Goal: Complete application form

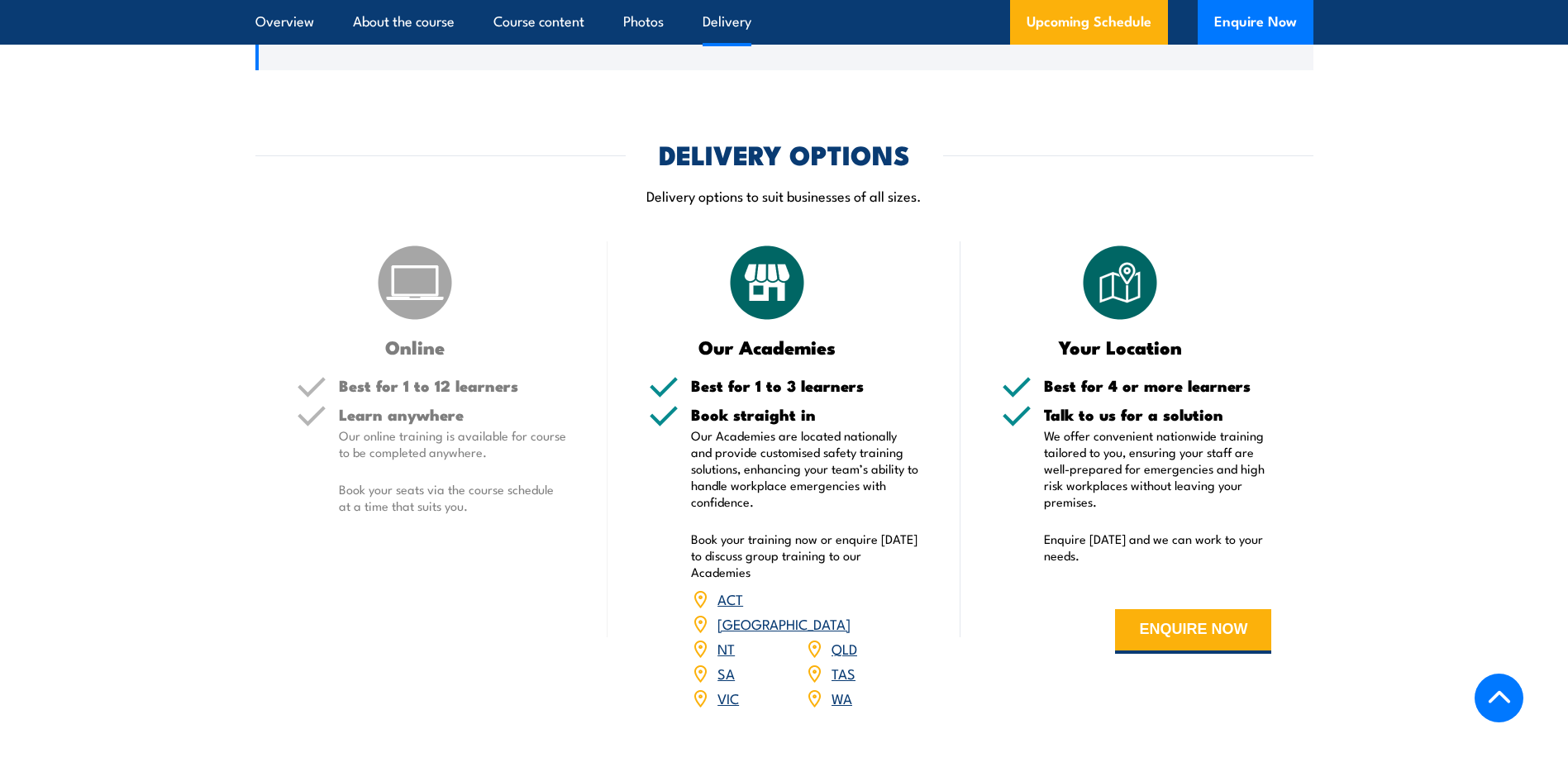
scroll to position [2314, 0]
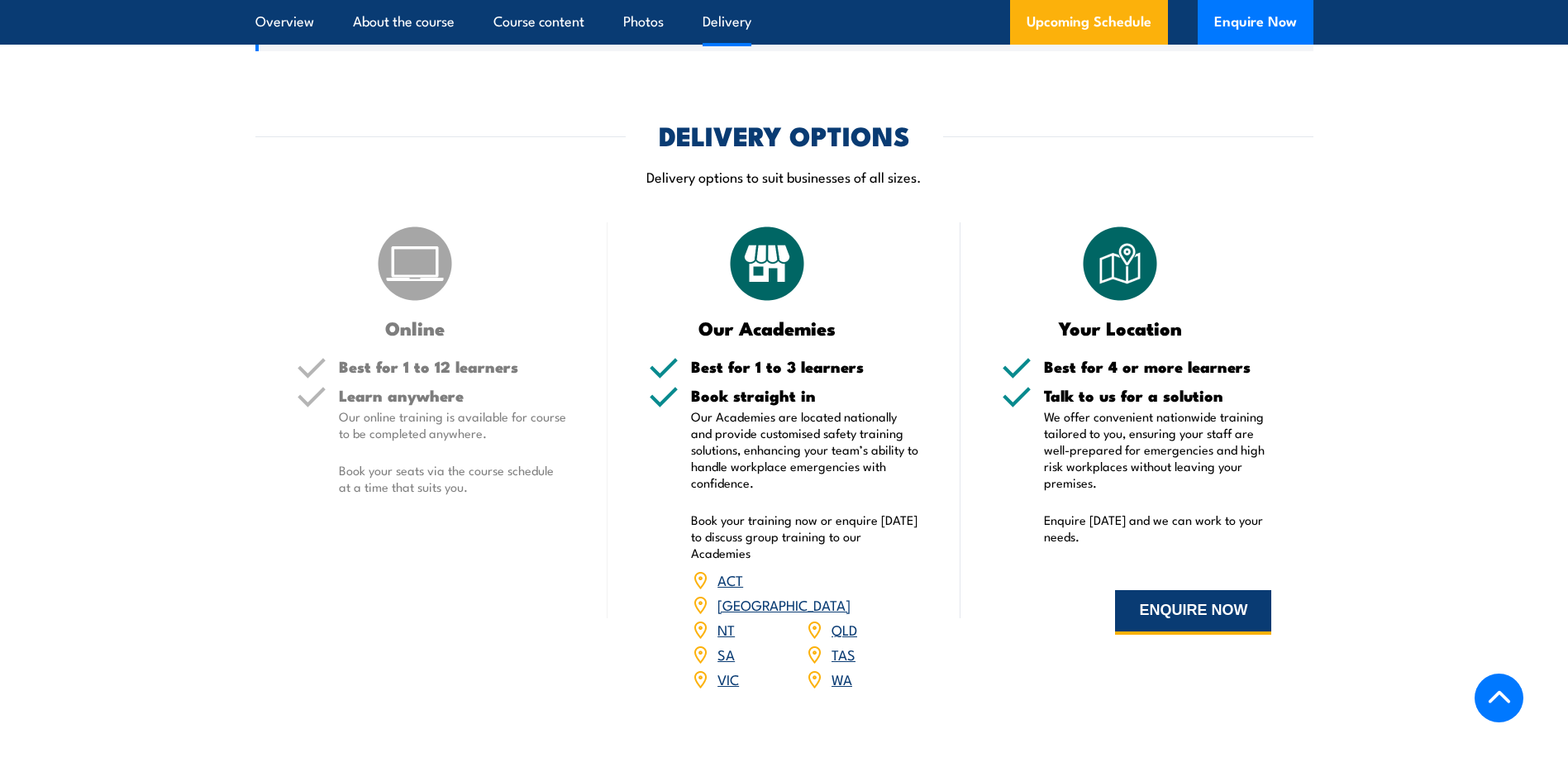
click at [1154, 622] on button "ENQUIRE NOW" at bounding box center [1193, 611] width 157 height 44
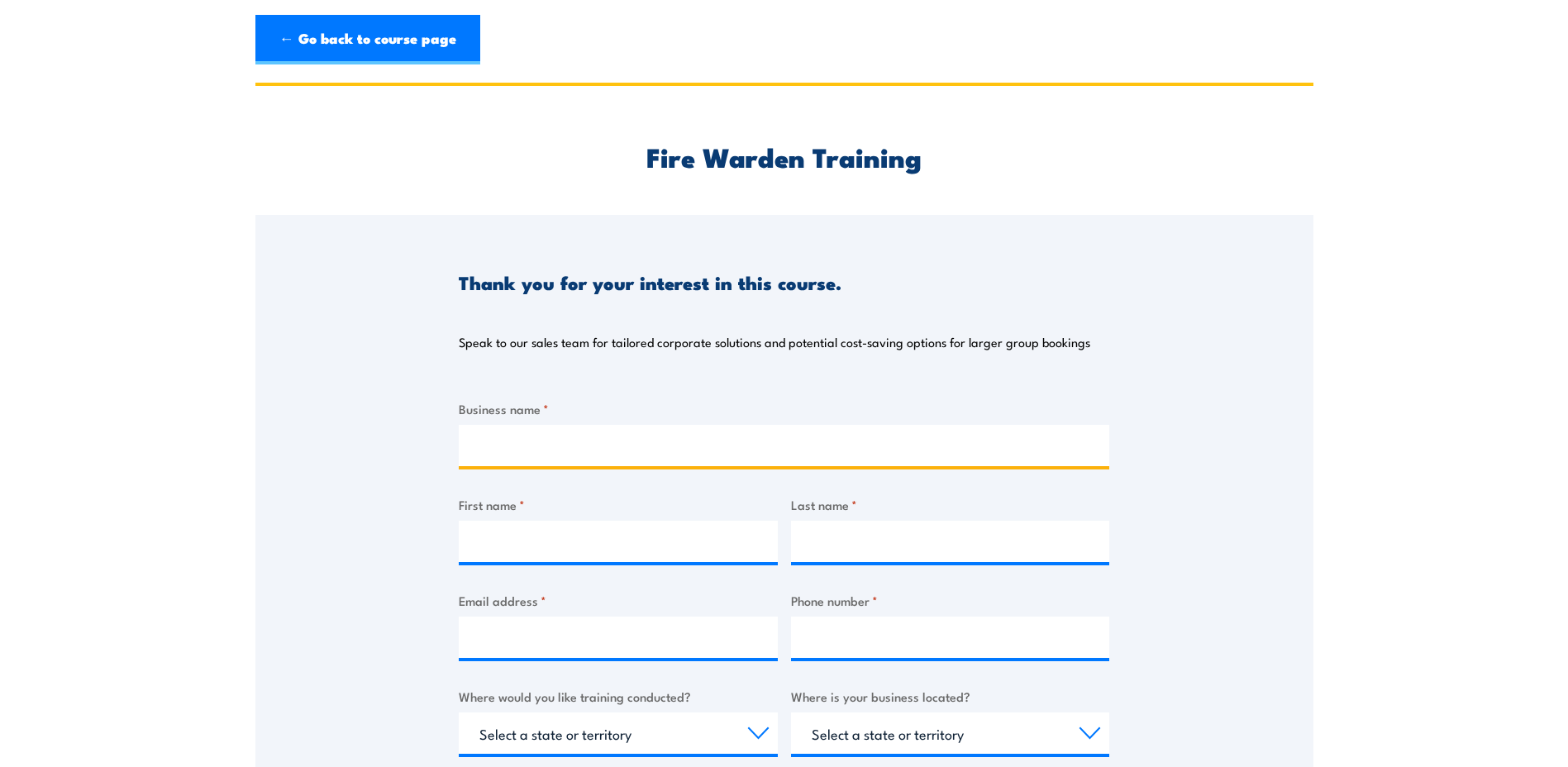
click at [629, 433] on input "Business name *" at bounding box center [784, 445] width 651 height 41
type input "East Gippsland Shire Council"
type input "Brodie"
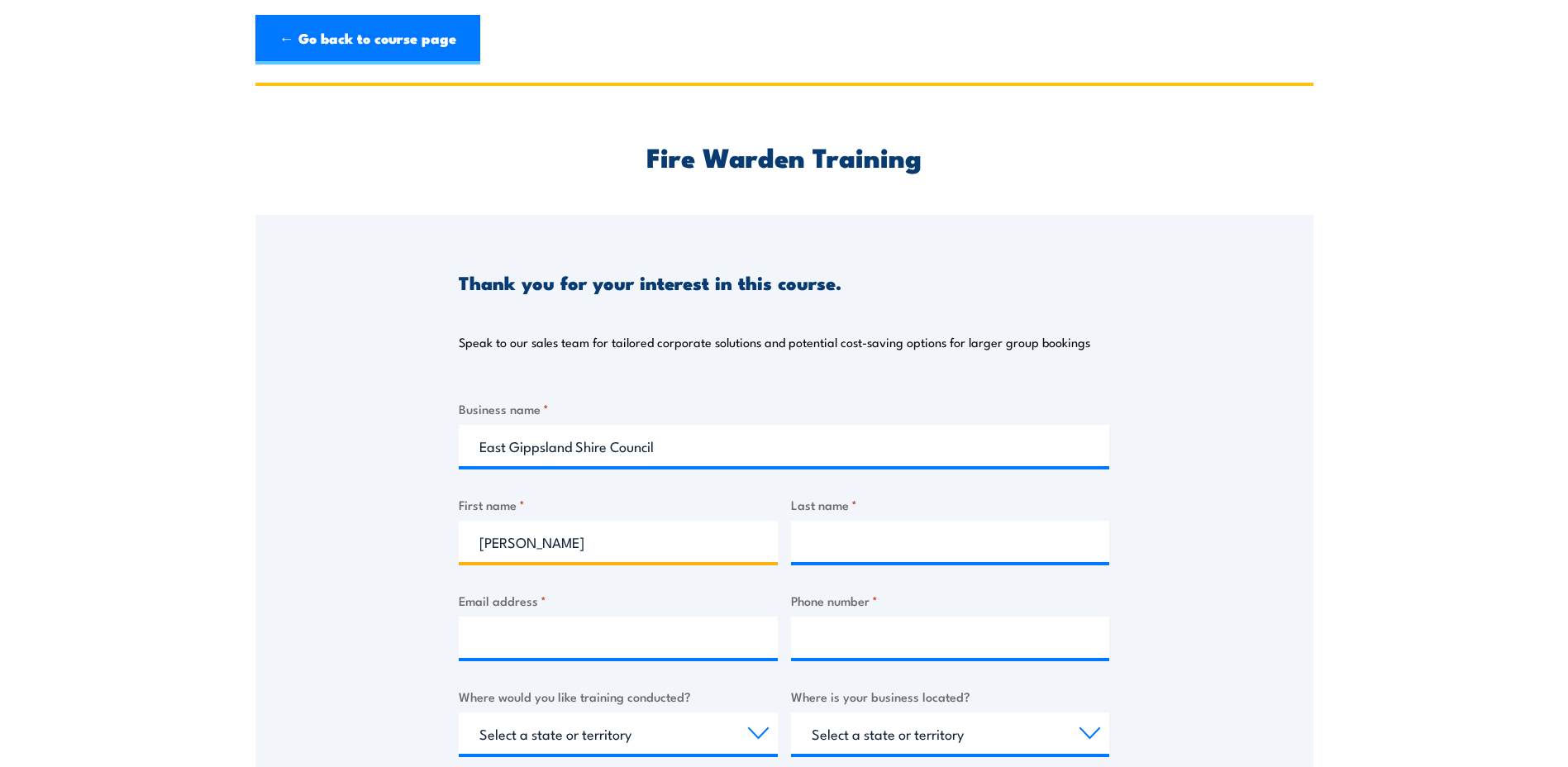
type input "Stubbs"
type input "brodies@egipps.vic.gov.au"
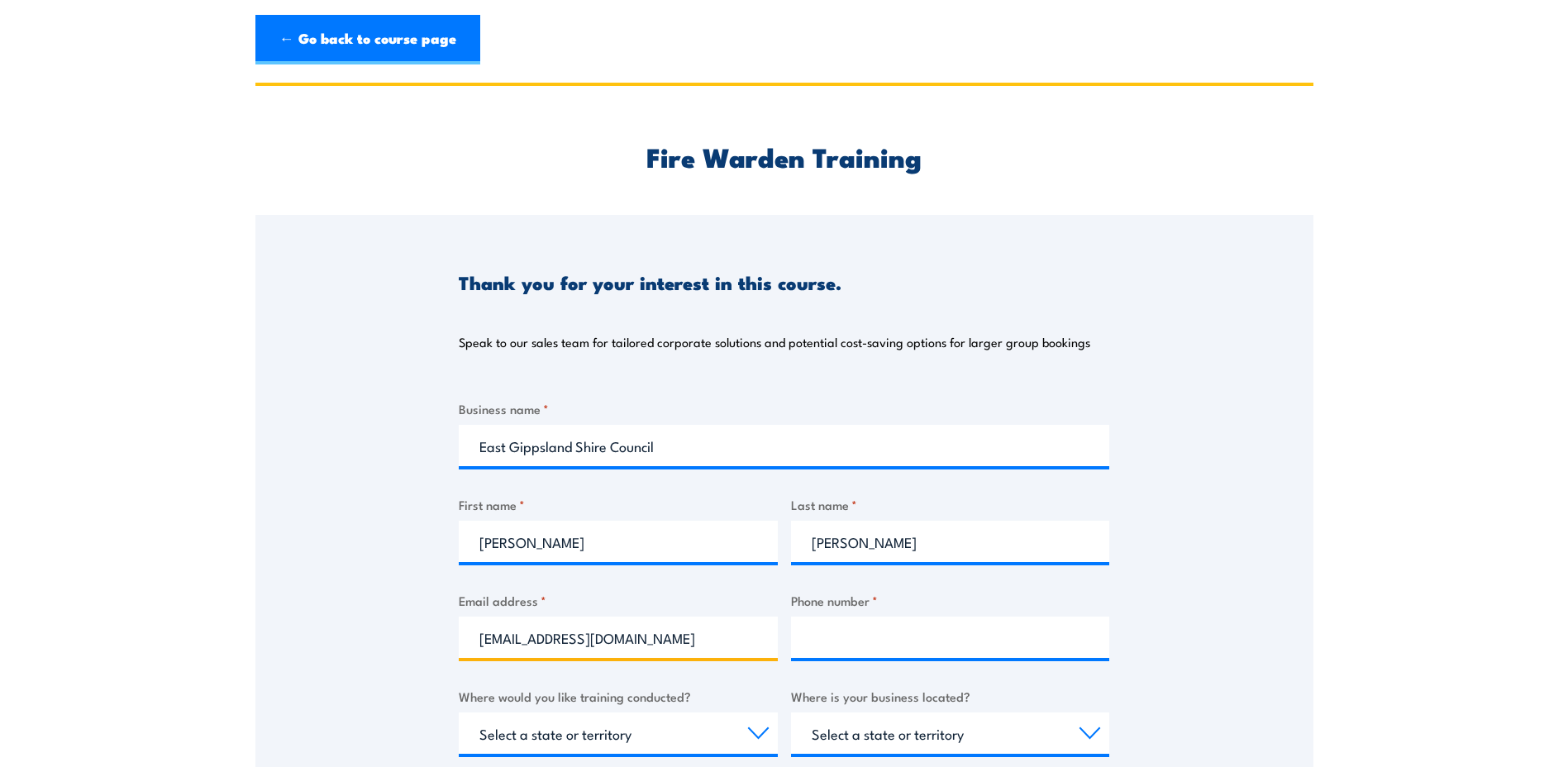
type input "0458879921"
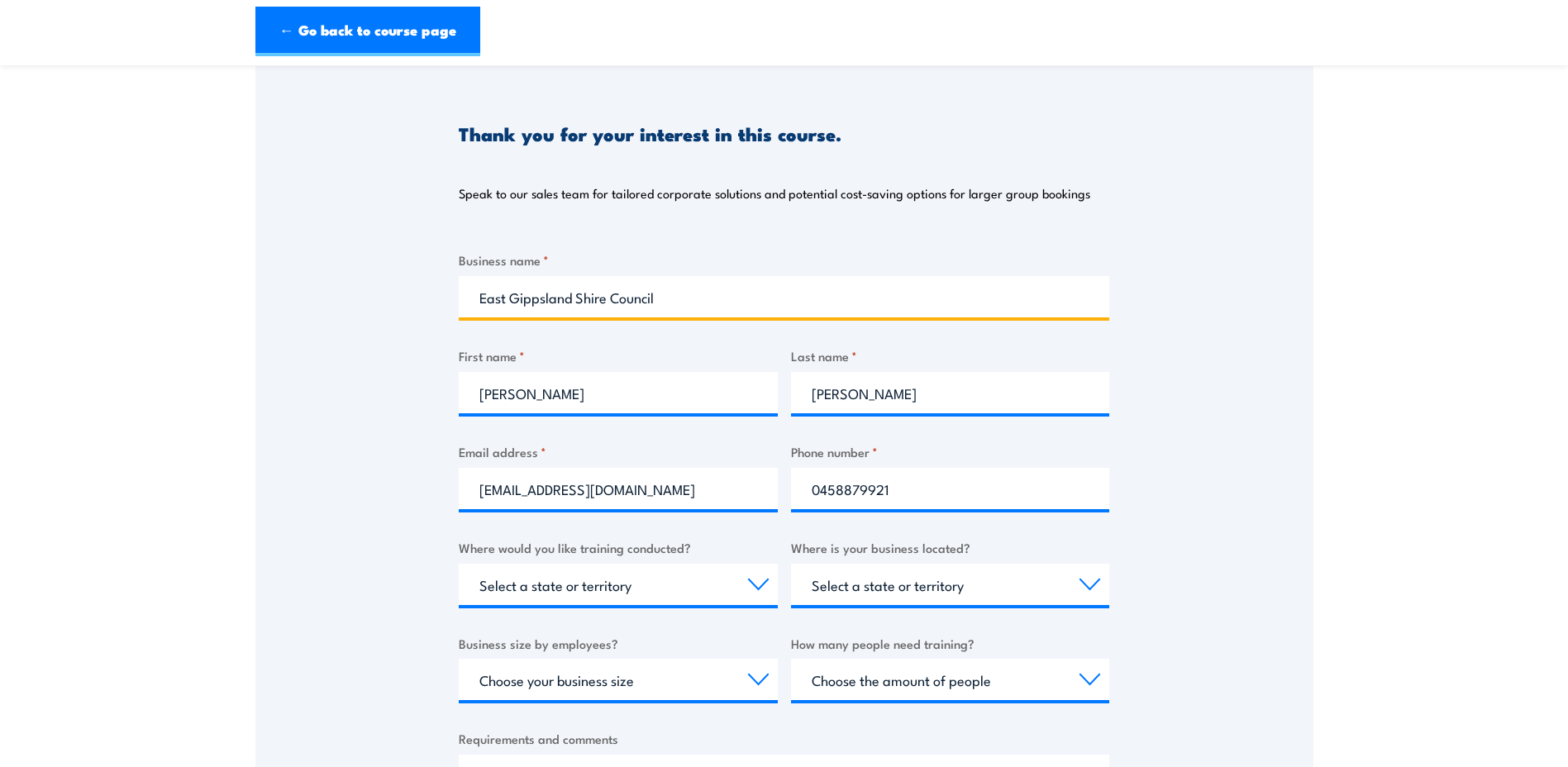
scroll to position [165, 0]
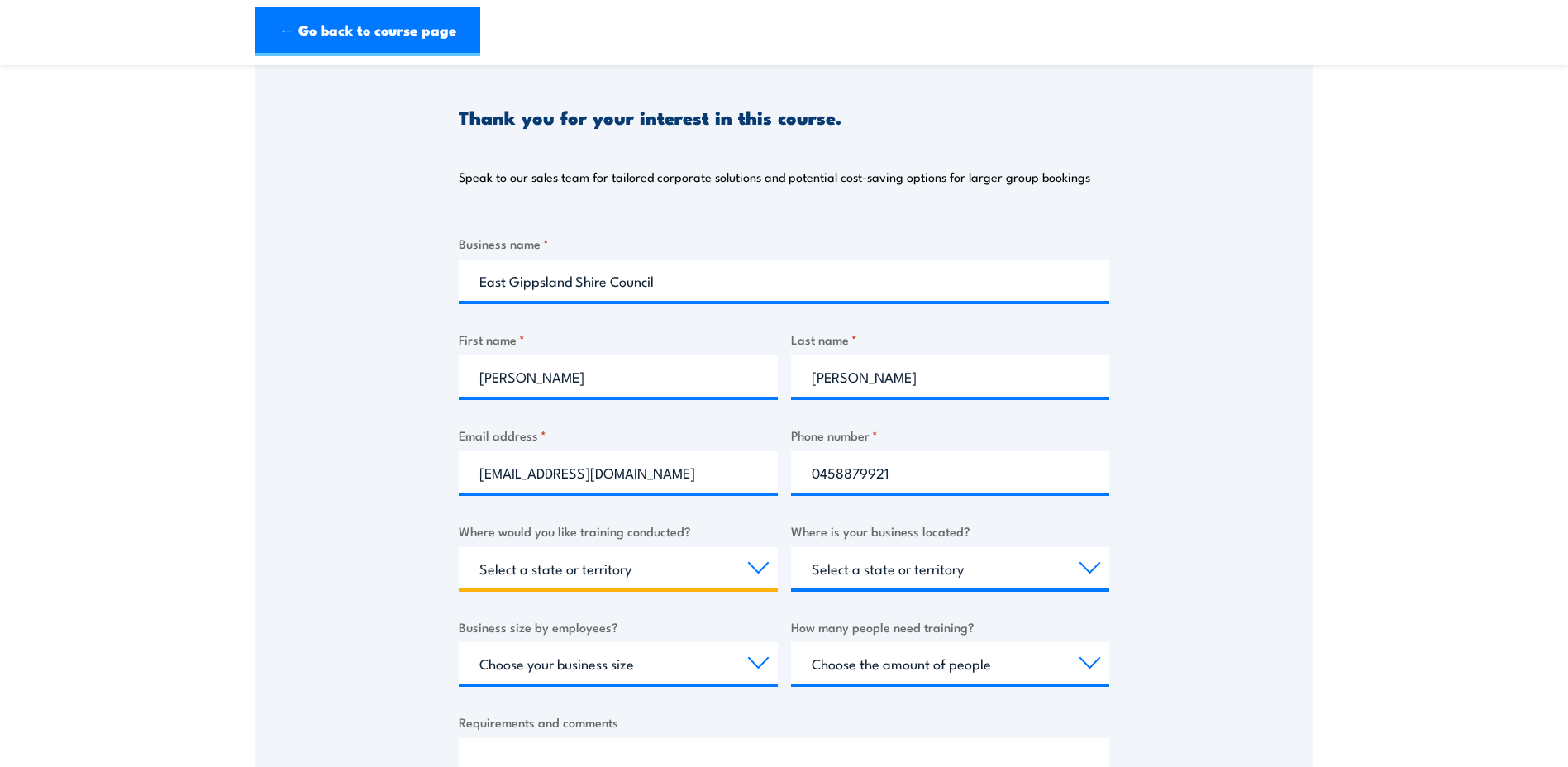
click at [654, 583] on select "Select a state or territory Nationally - multiple locations QLD NSW VIC SA ACT …" at bounding box center [619, 568] width 319 height 41
select select "VIC"
click at [459, 547] on select "Select a state or territory Nationally - multiple locations QLD NSW VIC SA ACT …" at bounding box center [619, 568] width 319 height 41
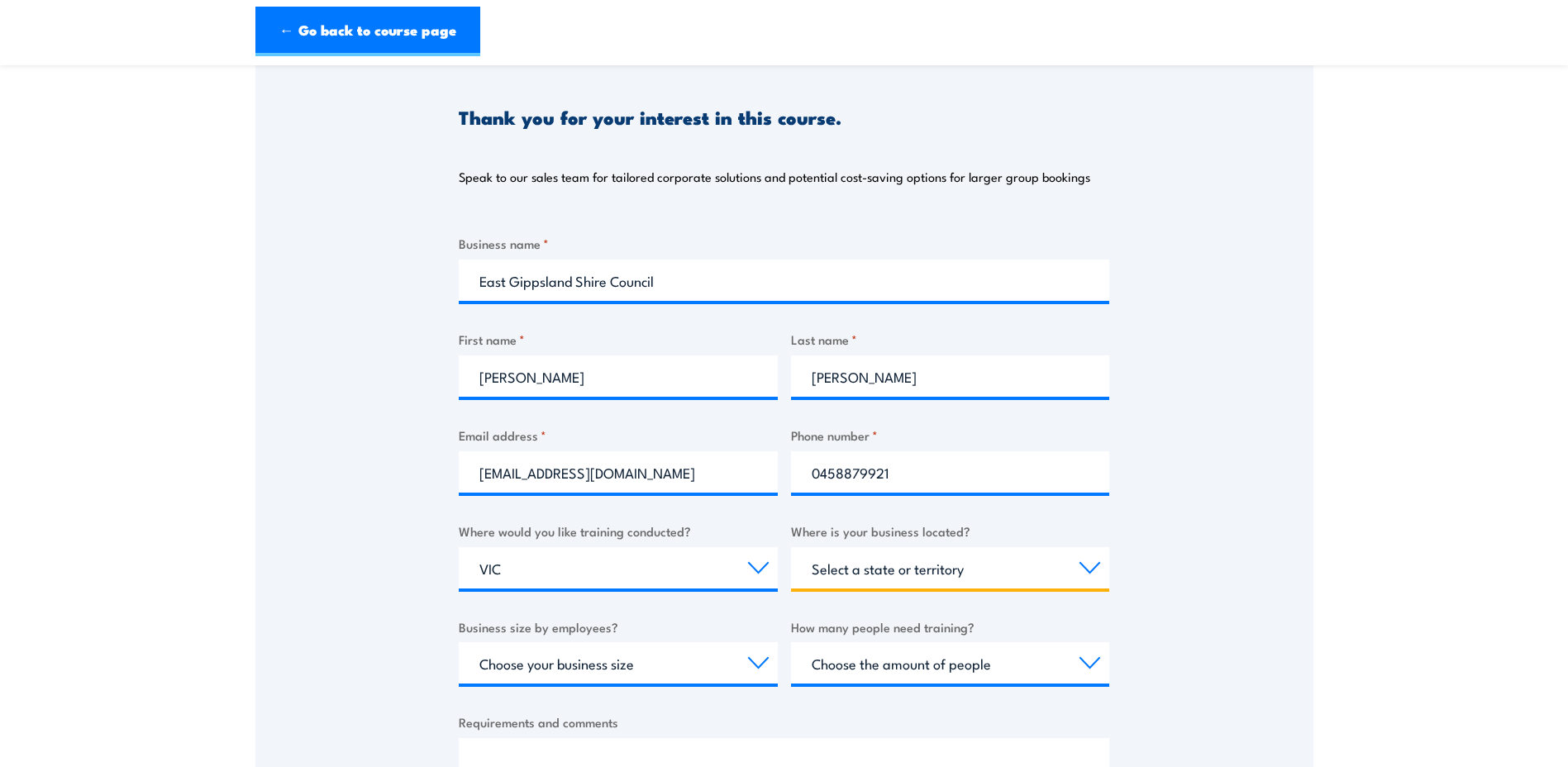
click at [882, 566] on select "Select a state or territory QLD NSW VIC SA ACT WA TAS NT" at bounding box center [950, 568] width 319 height 41
select select "VIC"
click at [791, 547] on select "Select a state or territory QLD NSW VIC SA ACT WA TAS NT" at bounding box center [950, 568] width 319 height 41
click at [890, 683] on div "Choose the amount of people 1 to 4 5 to 19 20+" at bounding box center [950, 663] width 319 height 41
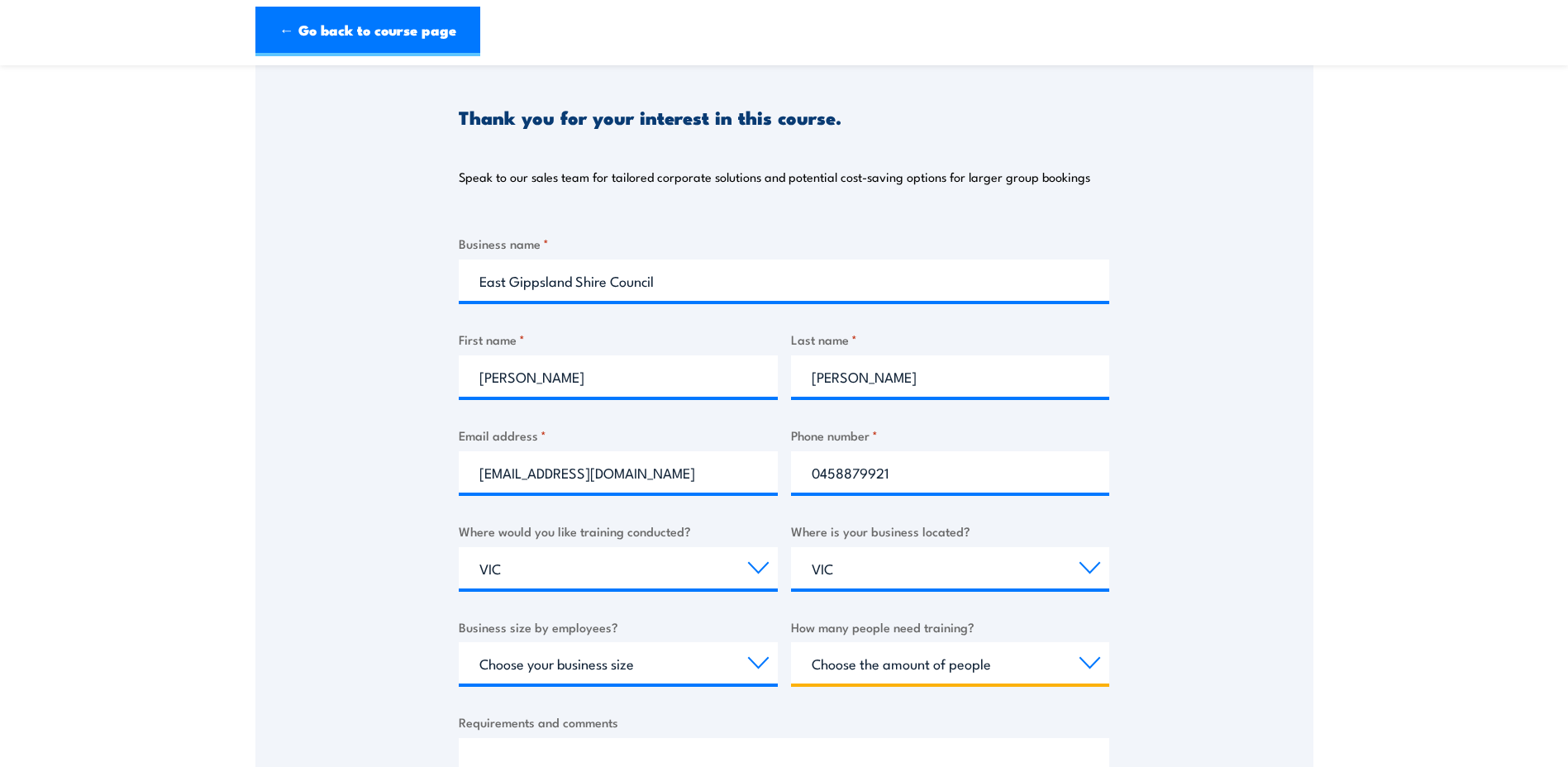
click at [890, 656] on select "Choose the amount of people 1 to 4 5 to 19 20+" at bounding box center [950, 663] width 319 height 41
select select "20+"
click at [791, 642] on select "Choose the amount of people 1 to 4 5 to 19 20+" at bounding box center [950, 663] width 319 height 41
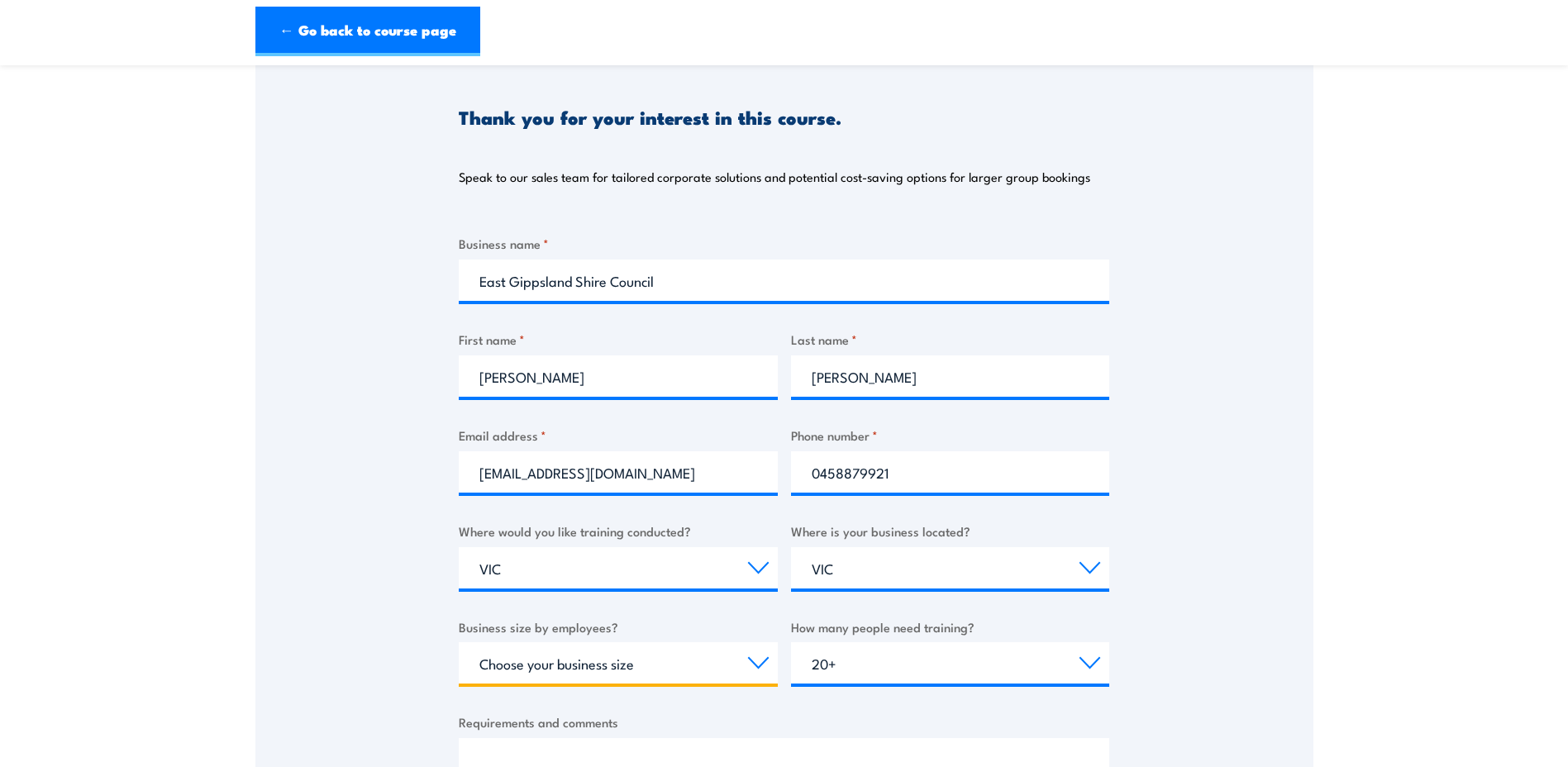
click at [600, 662] on select "Choose your business size 1 to 19 20 to 199 200+" at bounding box center [619, 663] width 319 height 41
select select "200+"
click at [459, 642] on select "Choose your business size 1 to 19 20 to 199 200+" at bounding box center [619, 663] width 319 height 41
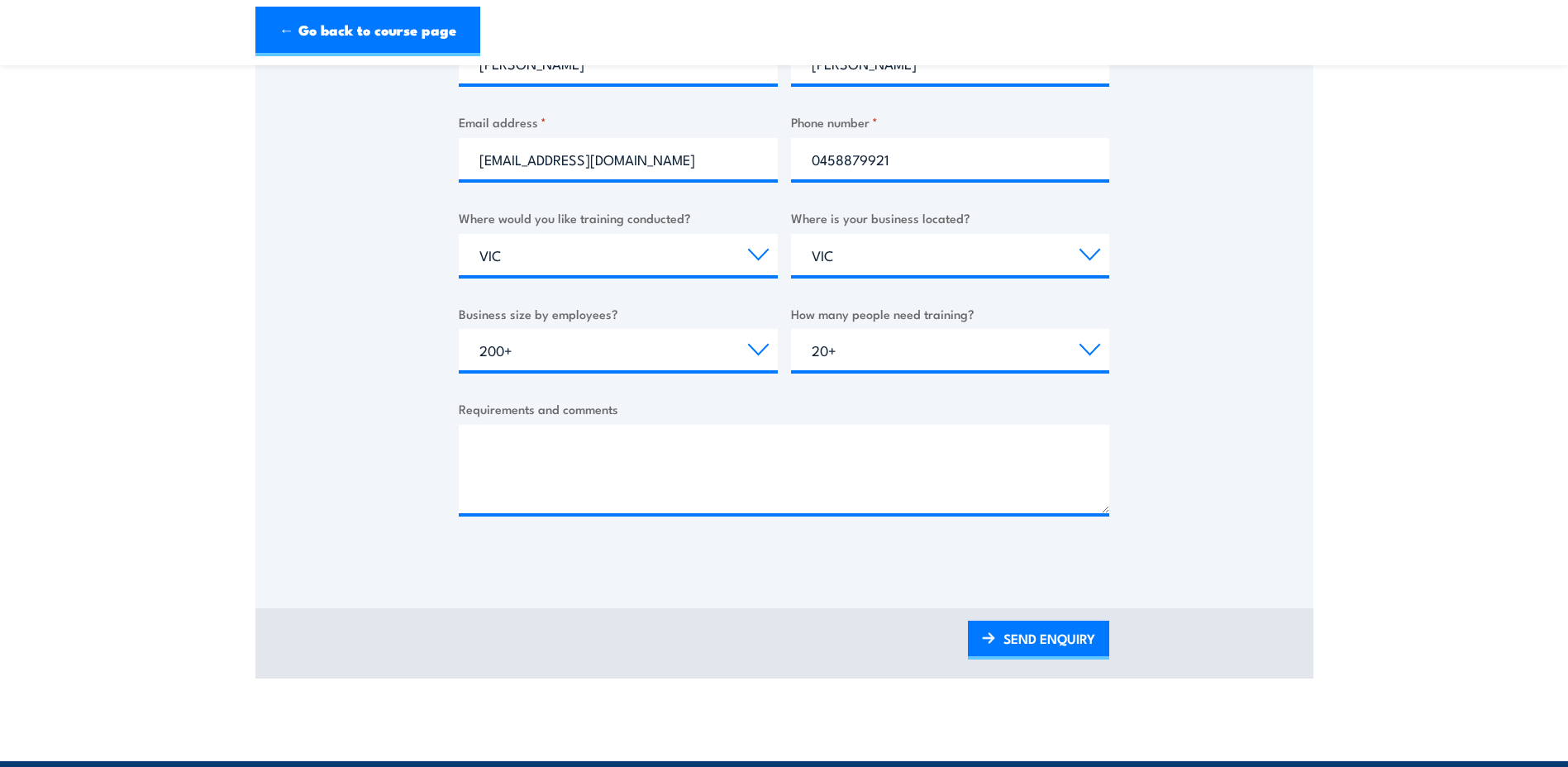
scroll to position [579, 0]
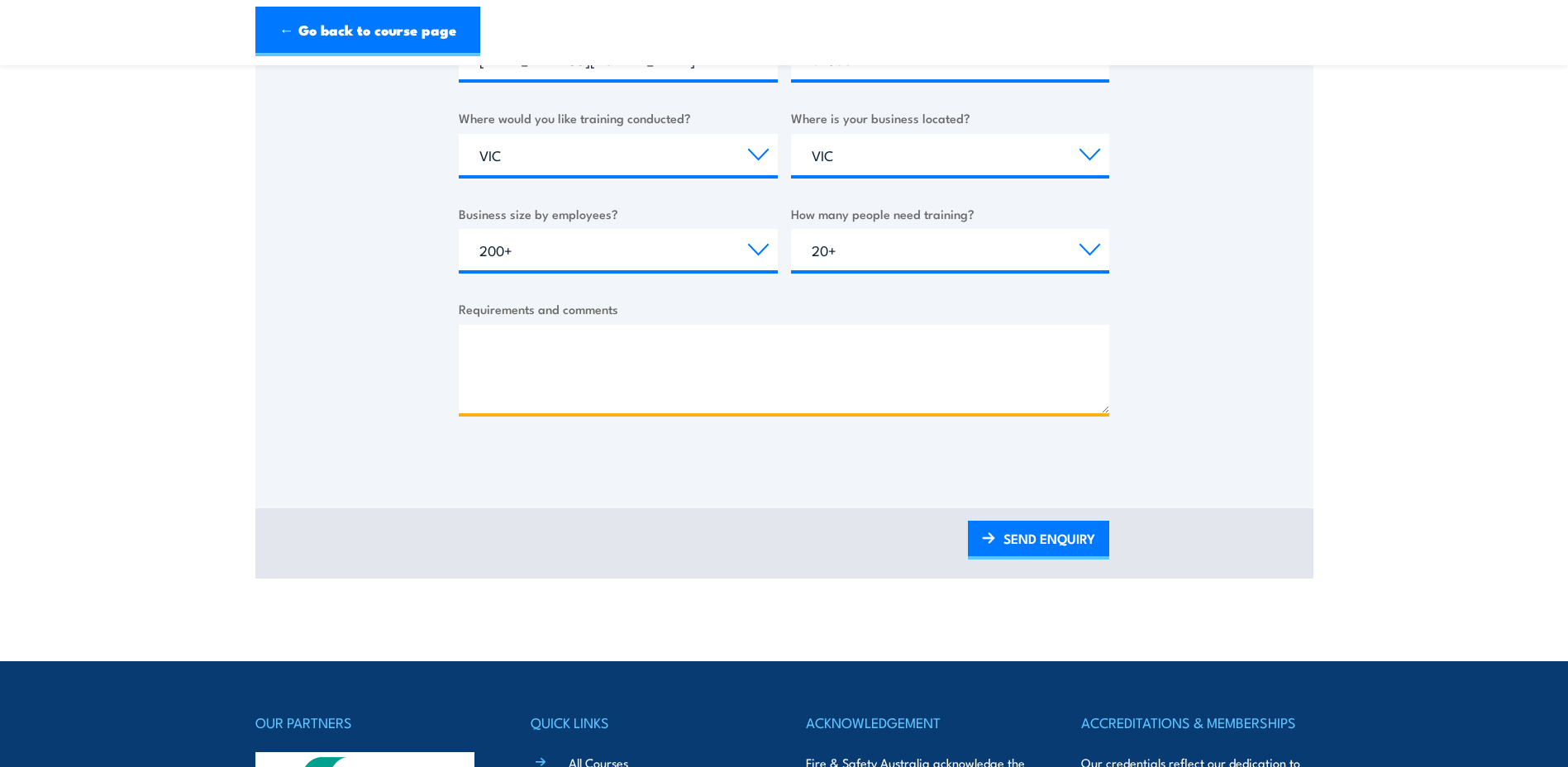
click at [532, 368] on textarea "Requirements and comments" at bounding box center [784, 369] width 651 height 89
paste textarea "1. Fire Warden Training for approx. 41 employees 2. Fire Warden Training and Ev…"
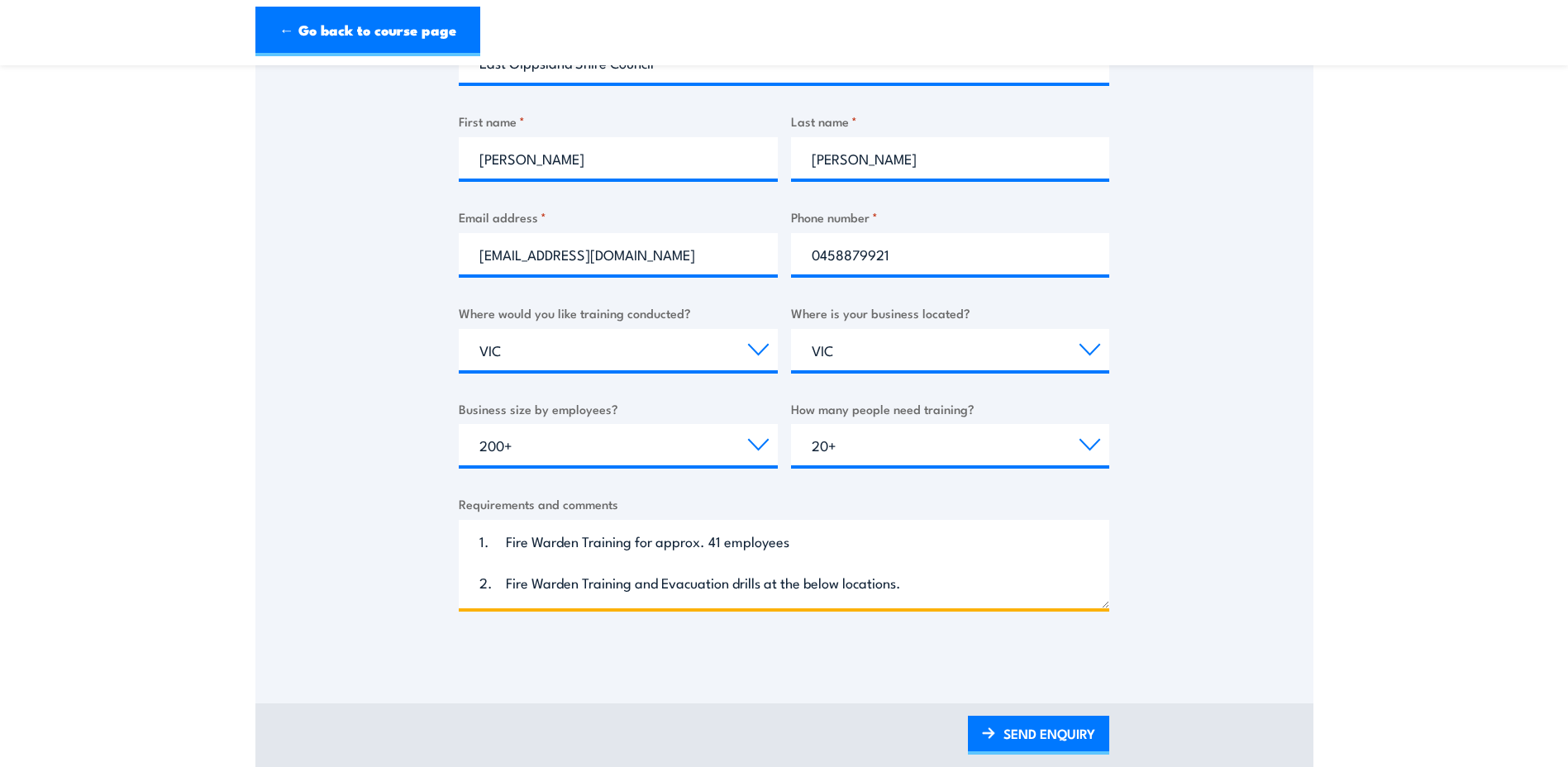
scroll to position [331, 0]
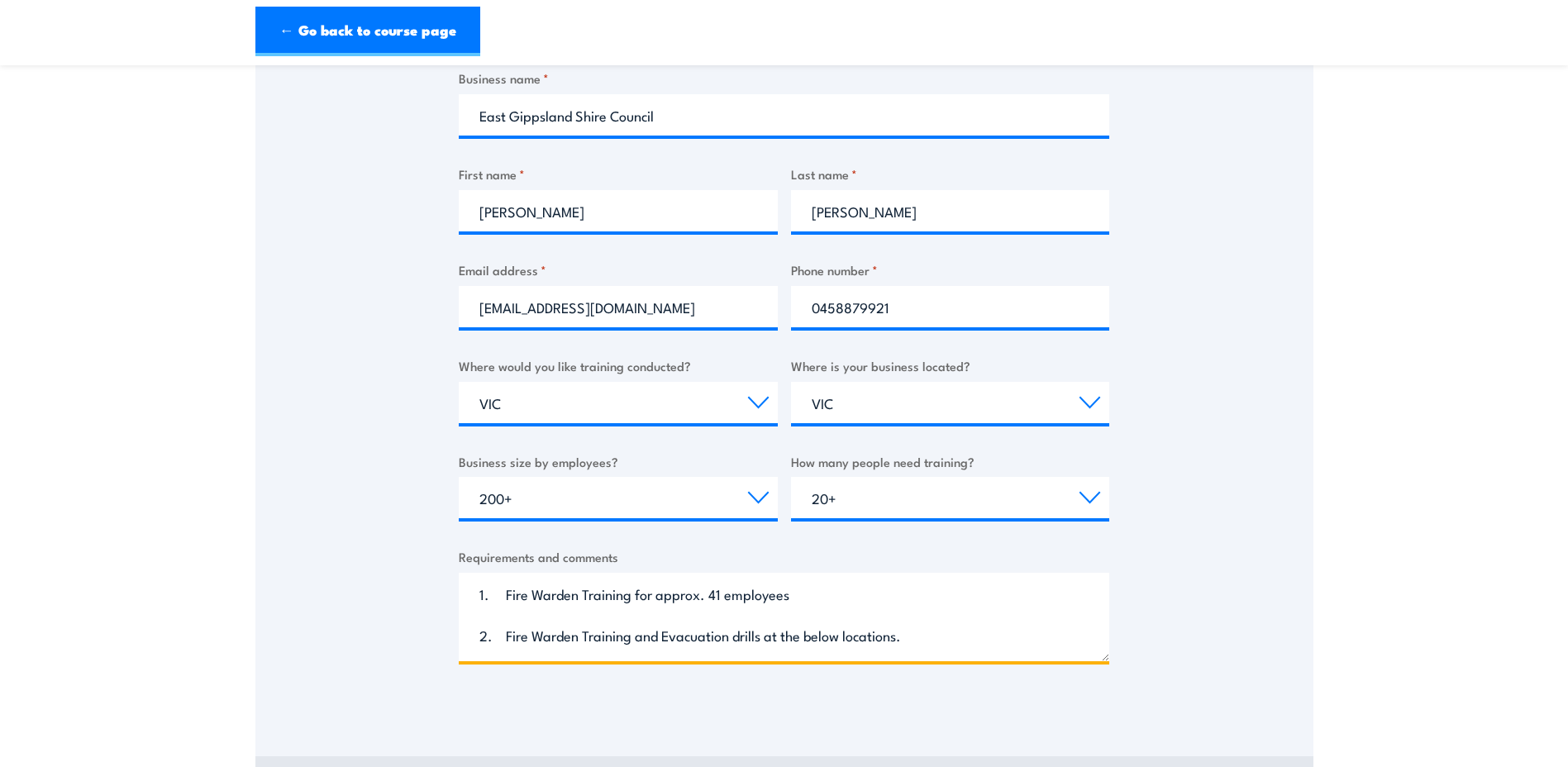
click at [541, 614] on textarea "1. Fire Warden Training for approx. 41 employees 2. Fire Warden Training and Ev…" at bounding box center [784, 617] width 651 height 89
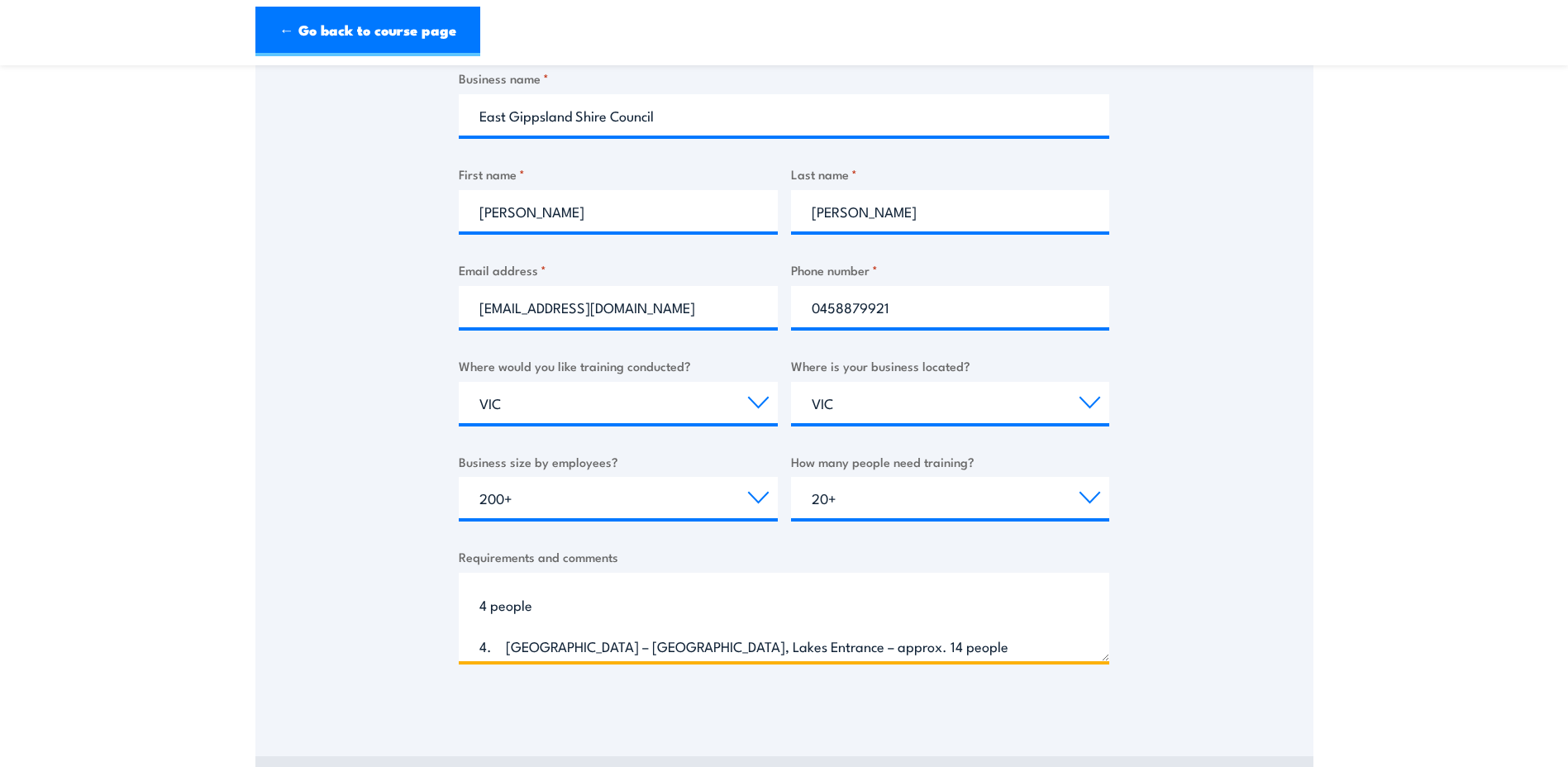
scroll to position [0, 0]
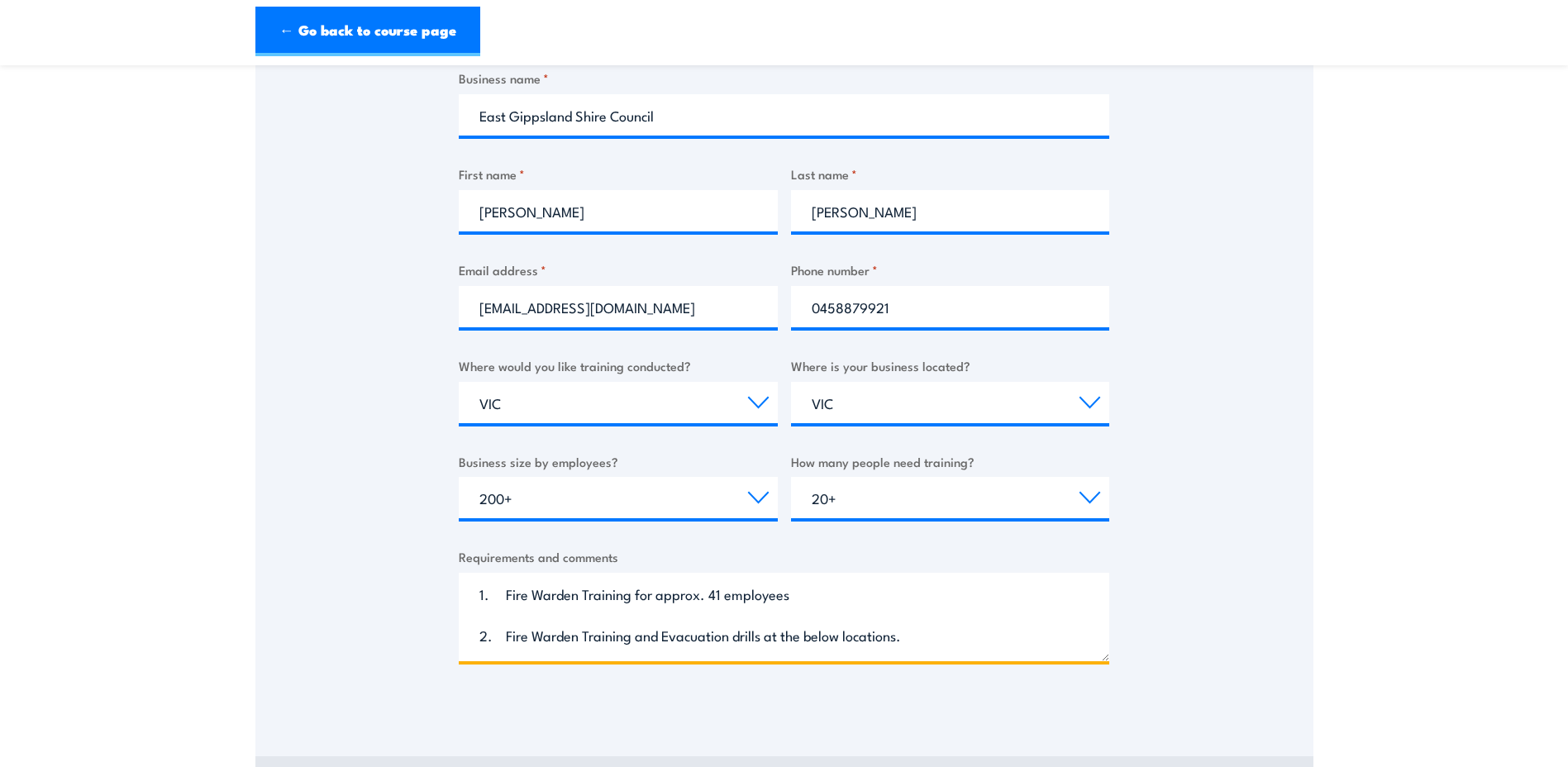
click at [893, 640] on textarea "1. Fire Warden Training for approx. 41 employees 2. Fire Warden Training and Ev…" at bounding box center [784, 617] width 651 height 89
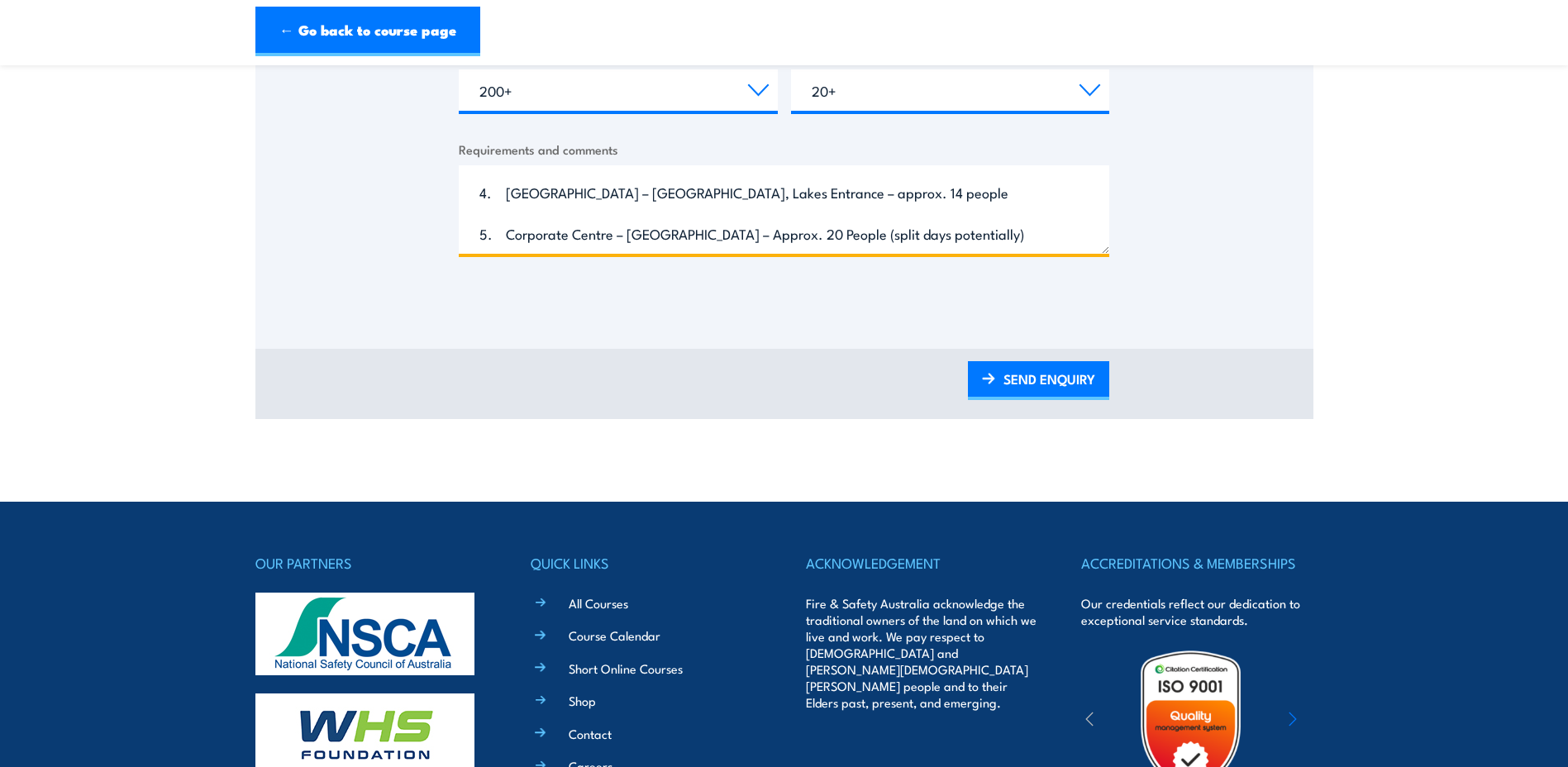
scroll to position [743, 0]
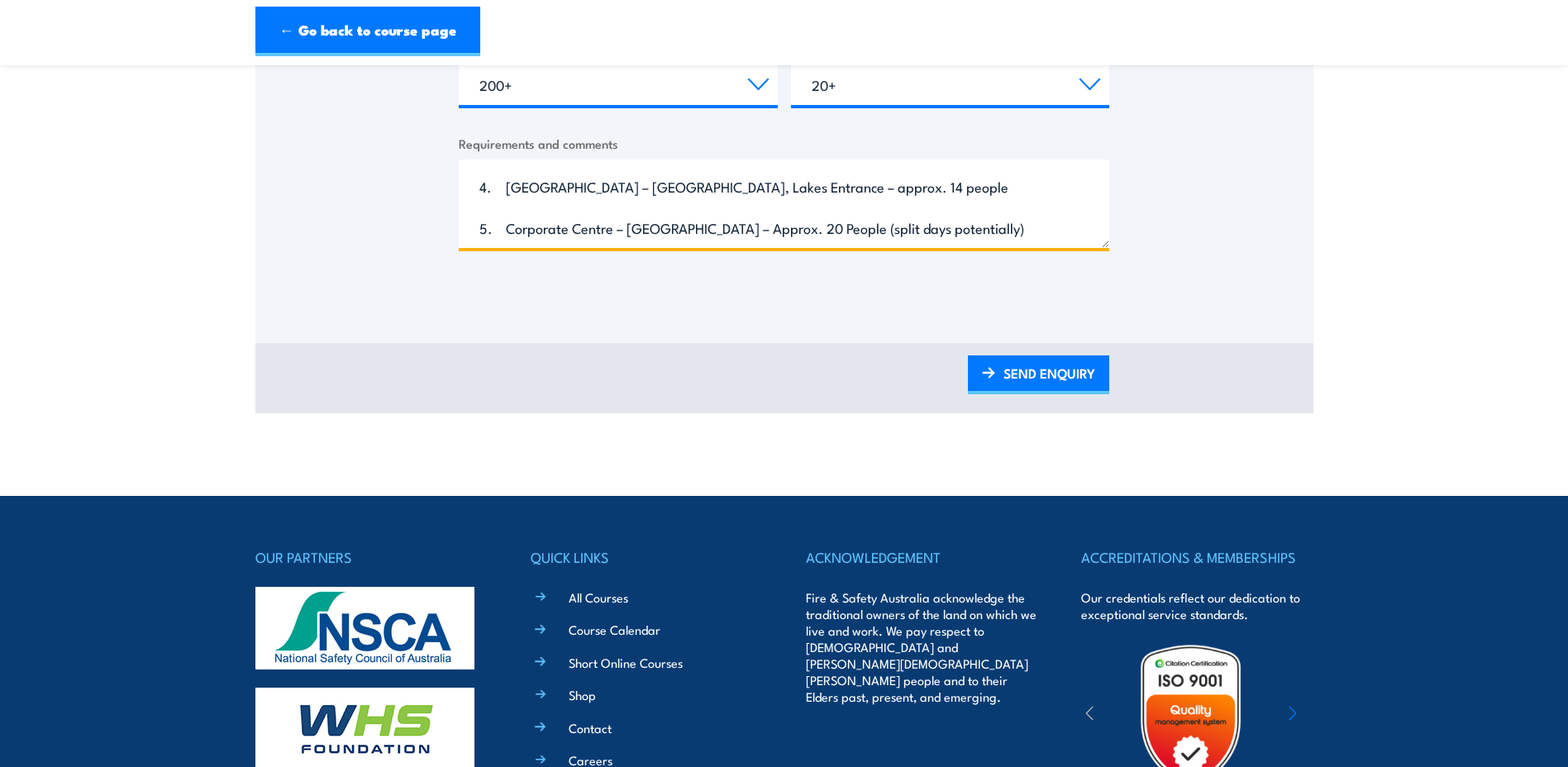
click at [507, 185] on textarea "1. Fire Warden Training for approx. 41 employees 2. Fire Warden Training and Ev…" at bounding box center [784, 204] width 651 height 89
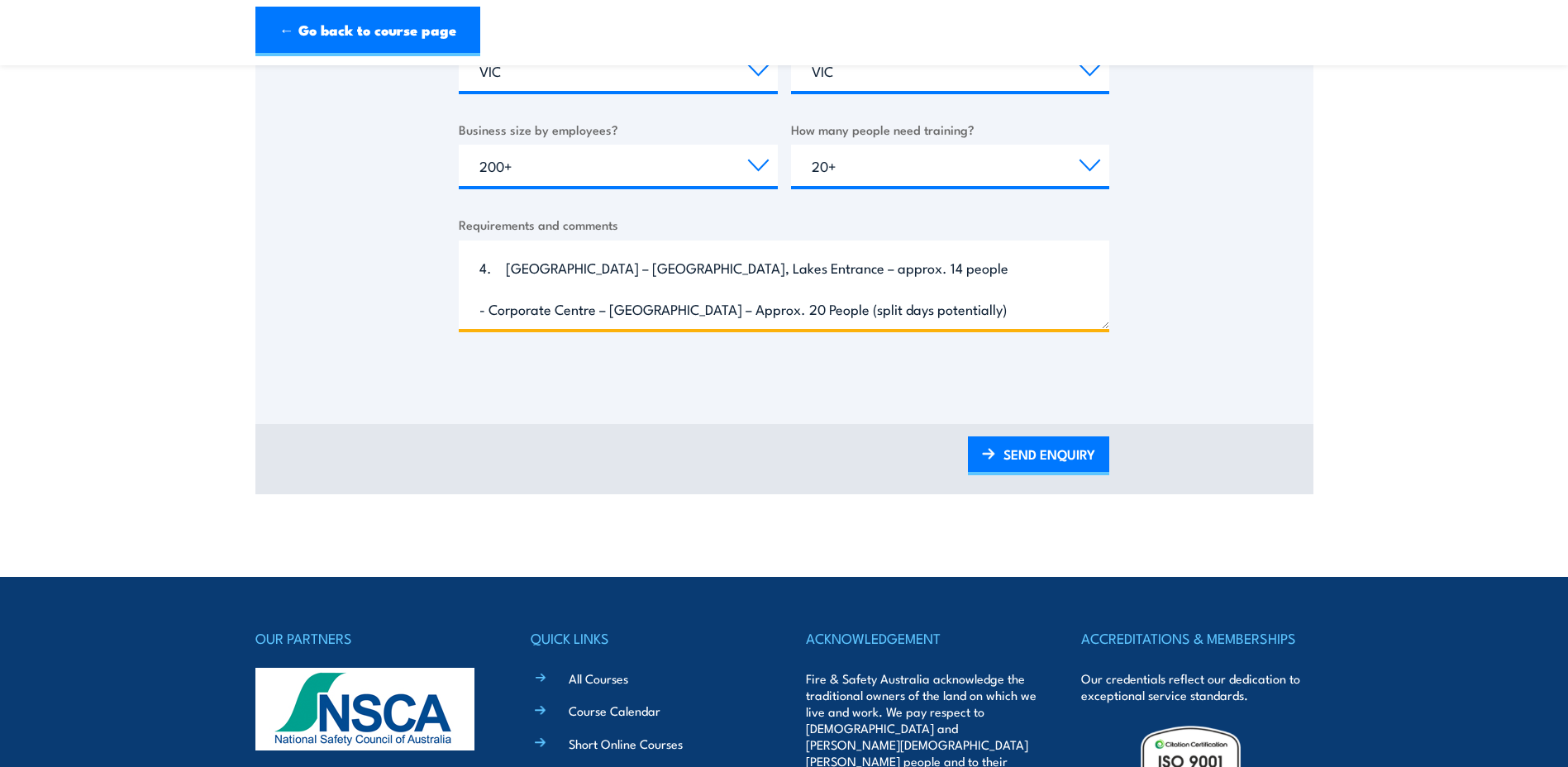
scroll to position [496, 0]
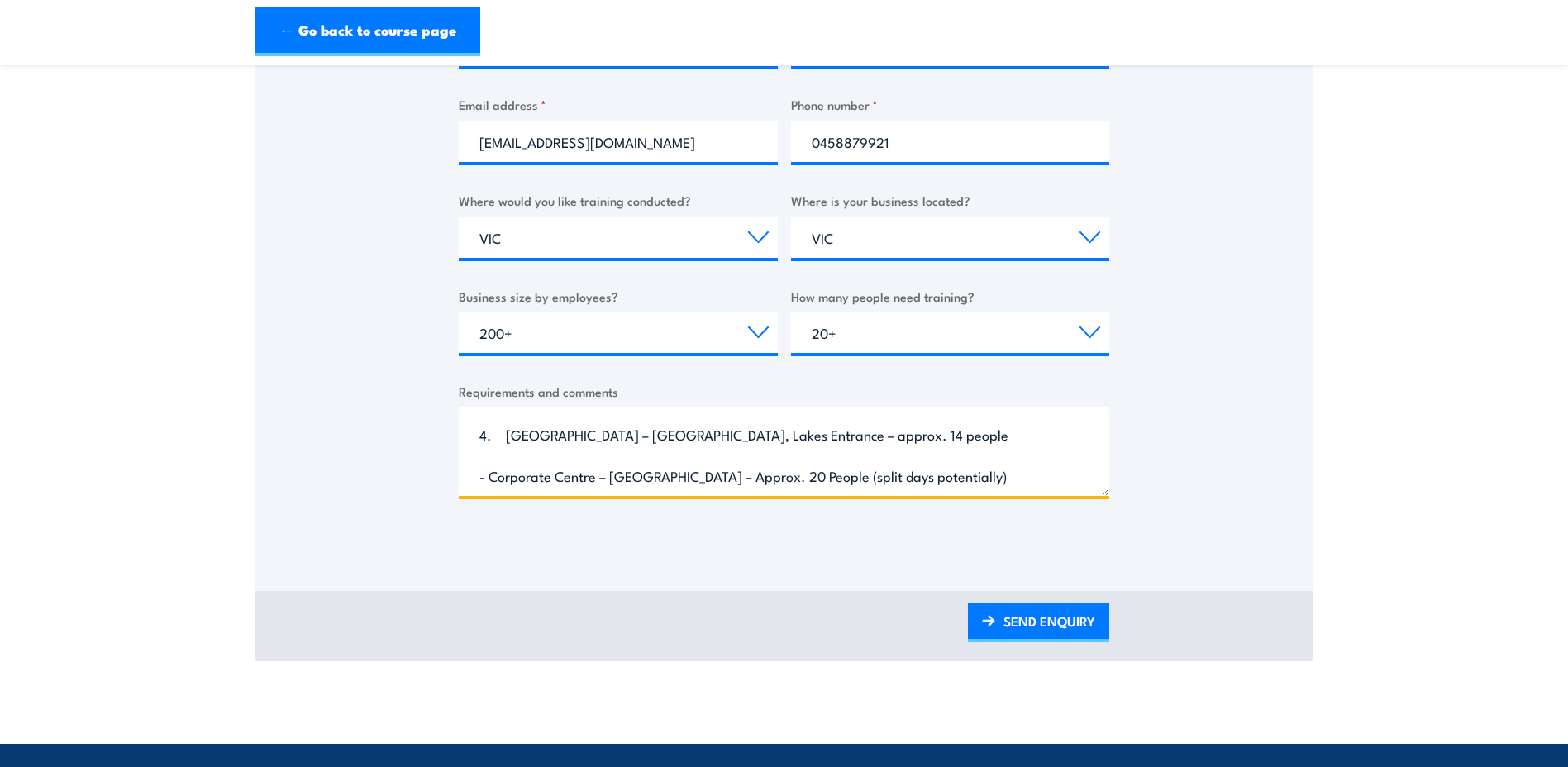
click at [523, 418] on textarea "1. Fire Warden Training for approx. 41 employees 2. Fire Warden Training and Ev…" at bounding box center [784, 452] width 651 height 89
click at [509, 436] on textarea "1. Fire Warden Training for approx. 41 employees 2. Fire Warden Training and Ev…" at bounding box center [784, 452] width 651 height 89
click at [507, 471] on textarea "1. Fire Warden Training for approx. 41 employees 2. Fire Warden Training and Ev…" at bounding box center [784, 452] width 651 height 89
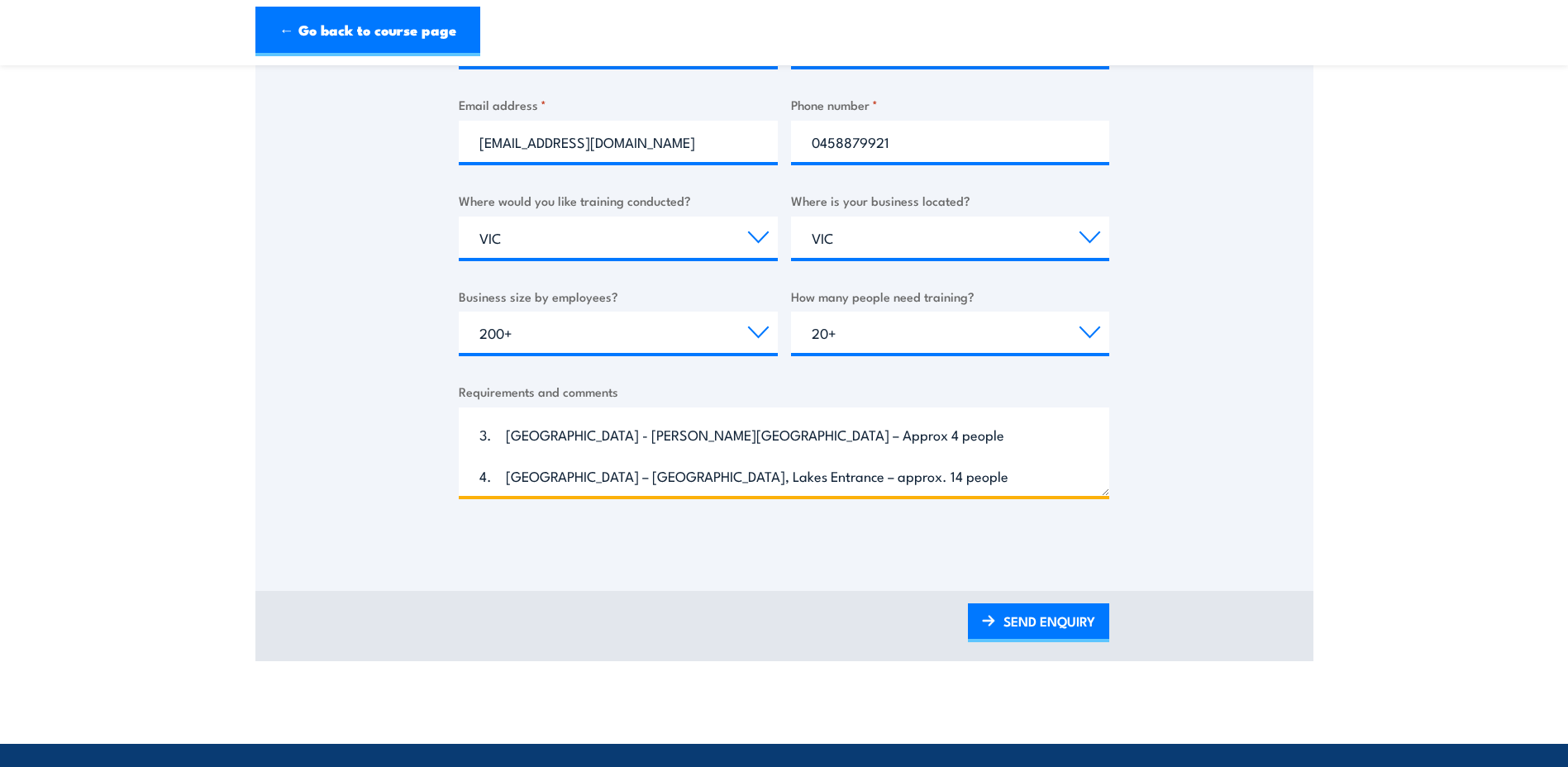
click at [506, 441] on textarea "1. Fire Warden Training for approx. 41 employees 2. Fire Warden Training and Ev…" at bounding box center [784, 452] width 651 height 89
click at [506, 479] on textarea "1. Fire Warden Training for approx. 41 employees 2. Fire Warden Training and Ev…" at bounding box center [784, 452] width 651 height 89
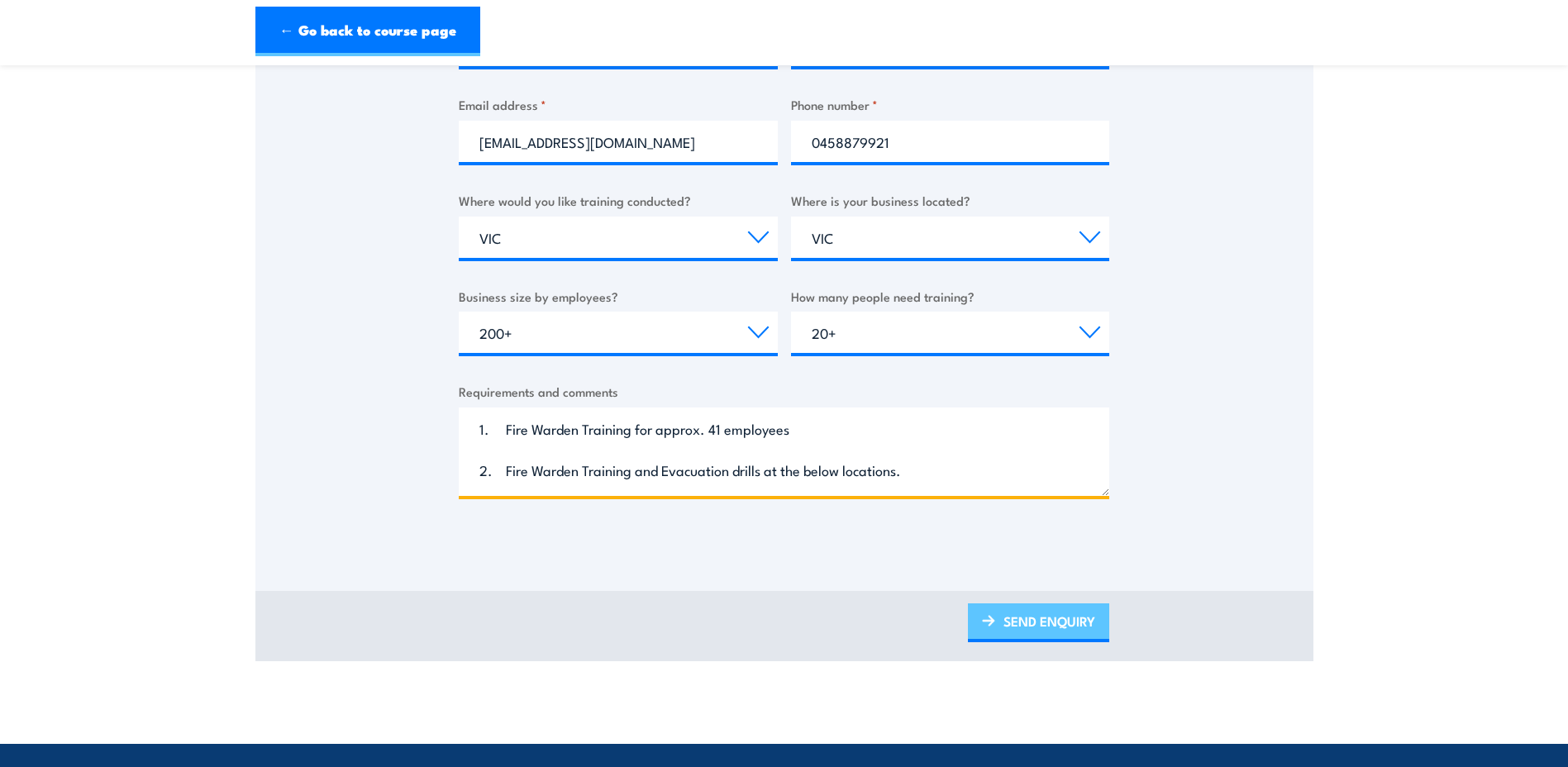
type textarea "1. Fire Warden Training for approx. 41 employees 2. Fire Warden Training and Ev…"
click at [1047, 612] on link "SEND ENQUIRY" at bounding box center [1039, 622] width 142 height 38
